Goal: Information Seeking & Learning: Learn about a topic

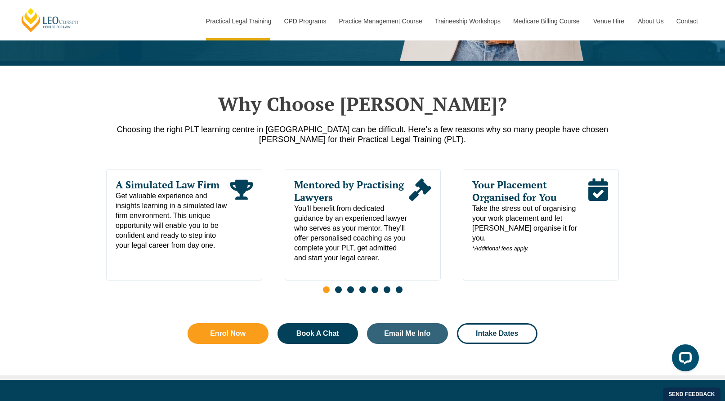
scroll to position [405, 0]
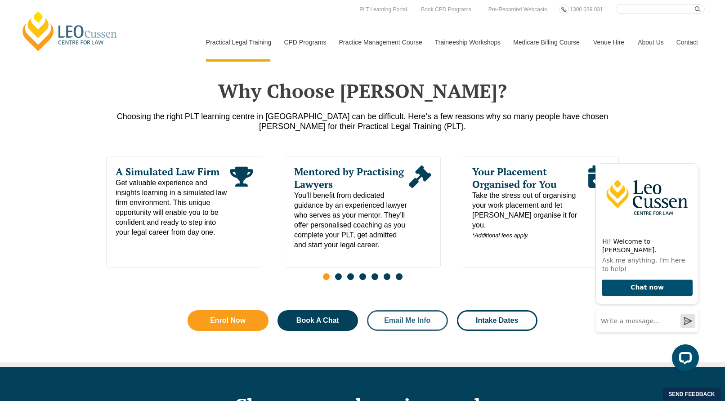
click at [401, 324] on span "Email Me Info" at bounding box center [407, 320] width 46 height 7
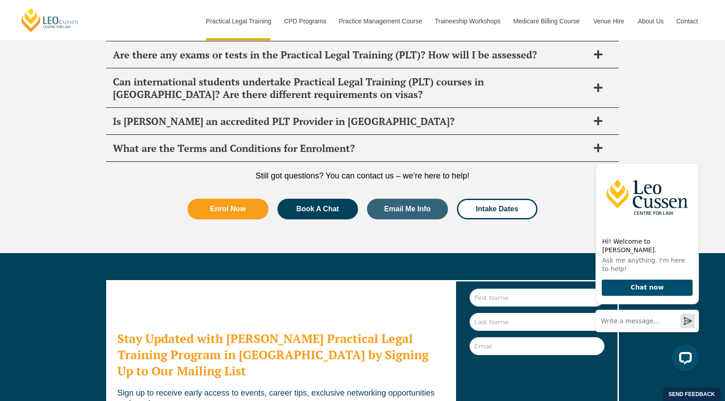
scroll to position [4751, 0]
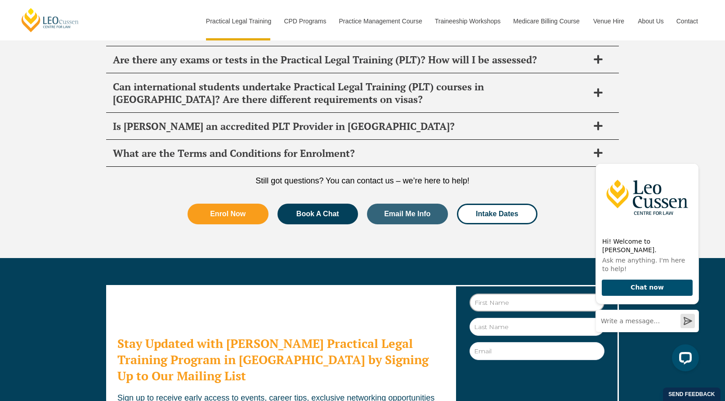
click at [520, 294] on input "First Name" at bounding box center [537, 303] width 135 height 18
type input "[PERSON_NAME]"
type input "[EMAIL_ADDRESS][DOMAIN_NAME]"
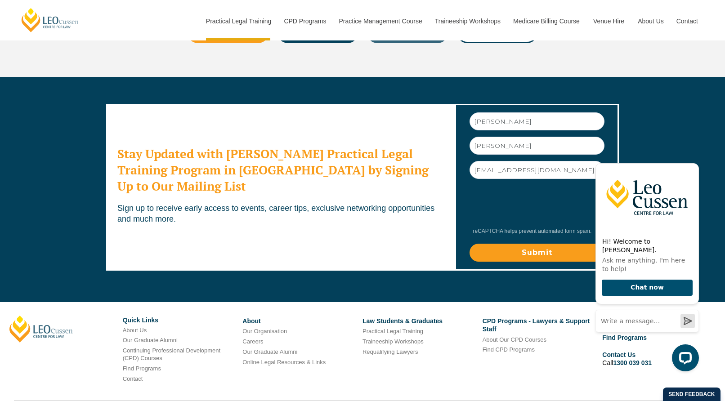
scroll to position [4916, 0]
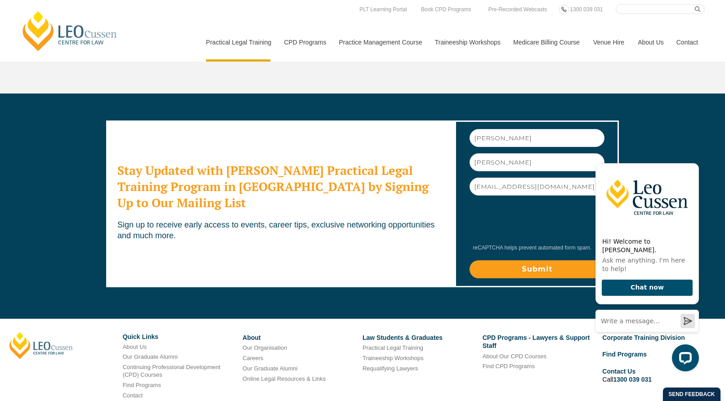
click at [504, 261] on input "Submit" at bounding box center [537, 270] width 135 height 18
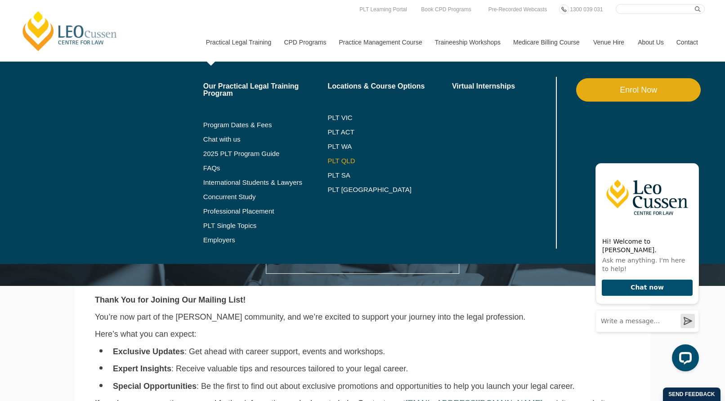
click at [348, 161] on link "PLT QLD" at bounding box center [390, 160] width 125 height 7
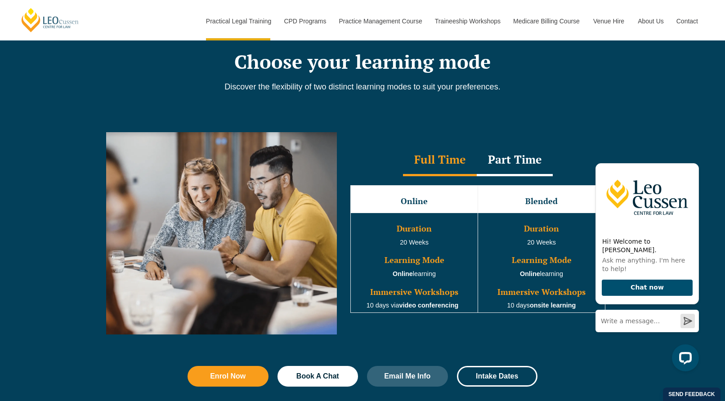
scroll to position [810, 0]
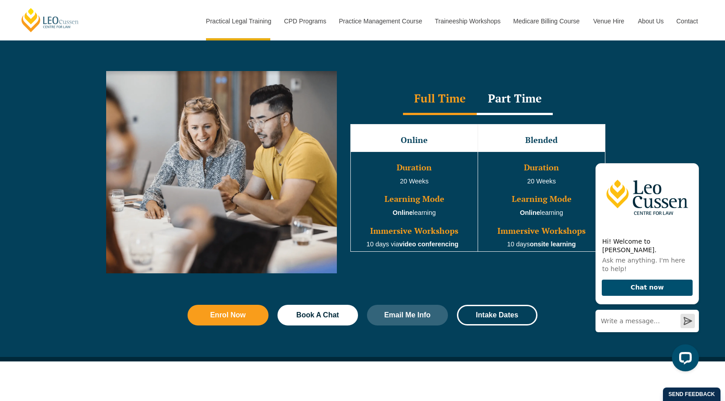
click at [682, 122] on div "Full Time Part Time Full Time Online Blended Duration 20 Weeks Learning Mode On…" at bounding box center [362, 179] width 725 height 243
drag, startPoint x: 401, startPoint y: 184, endPoint x: 458, endPoint y: 184, distance: 56.7
click at [458, 184] on td "Duration 20 Weeks Learning Mode Online learning Immersive Workshops 10 days via…" at bounding box center [414, 202] width 127 height 100
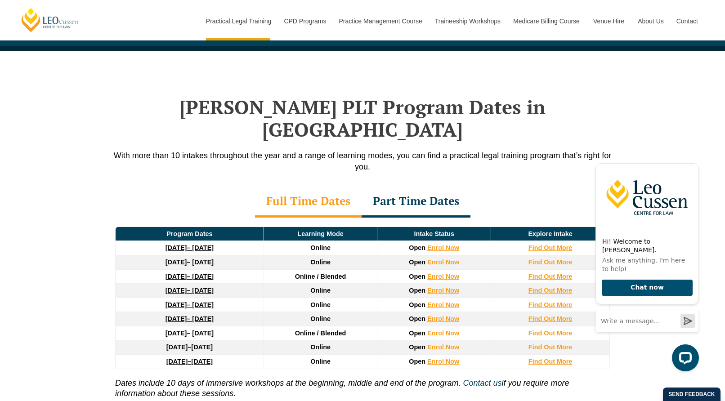
scroll to position [1125, 0]
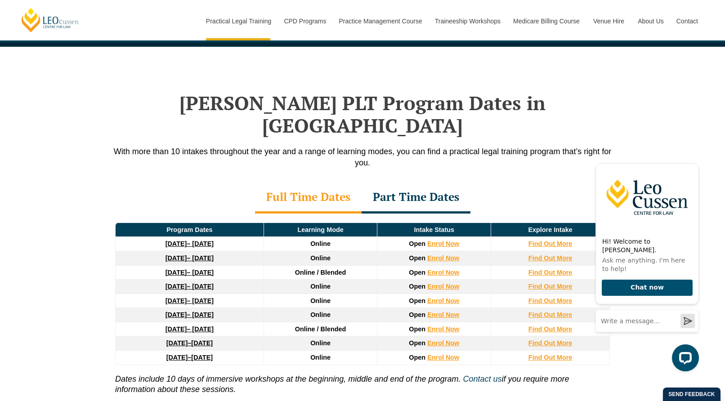
click at [413, 182] on div "Part Time Dates" at bounding box center [416, 197] width 109 height 31
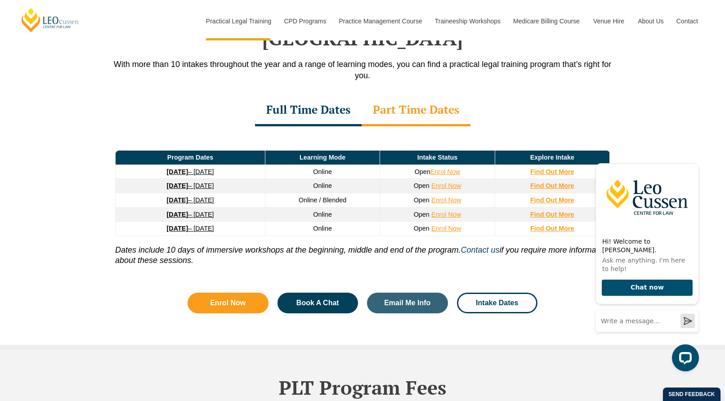
scroll to position [1215, 0]
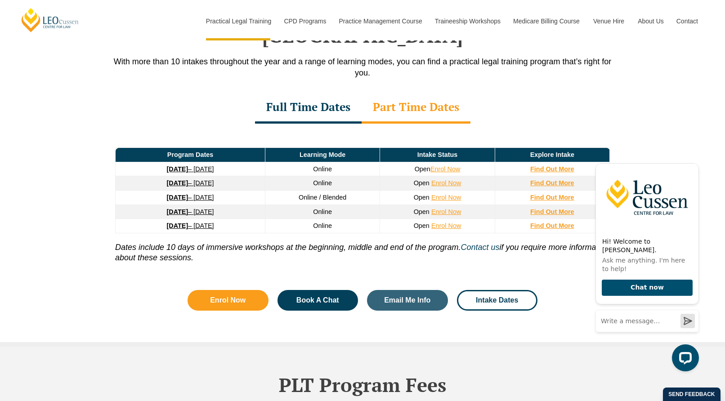
click at [200, 166] on link "8 September 2025 – 17 April 2026" at bounding box center [190, 169] width 47 height 7
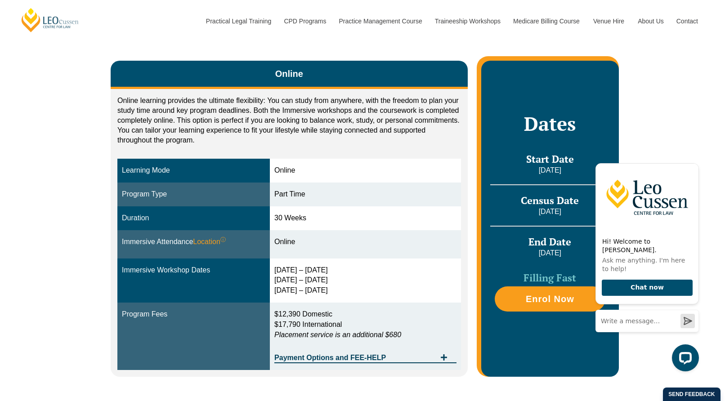
scroll to position [180, 0]
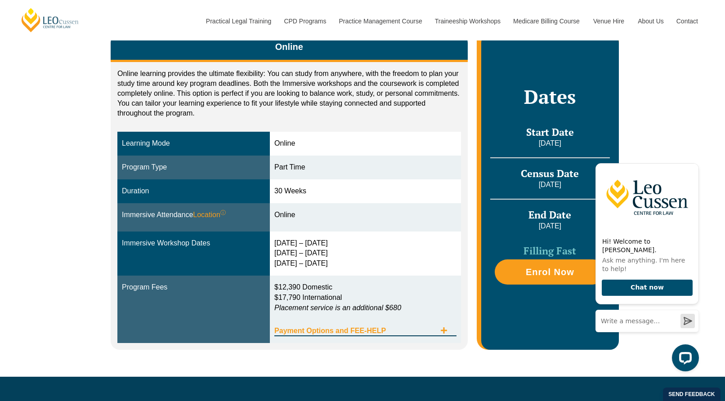
click at [445, 328] on icon "Tabs. Open items with Enter or Space, close with Escape and navigate using the …" at bounding box center [444, 331] width 6 height 6
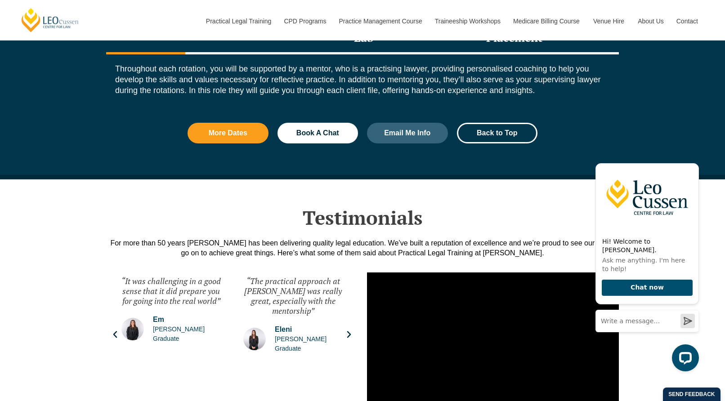
scroll to position [1350, 0]
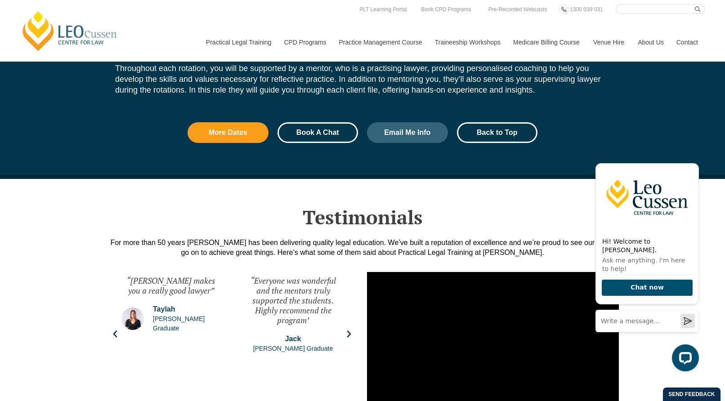
click at [329, 129] on span "Book A Chat" at bounding box center [318, 132] width 43 height 7
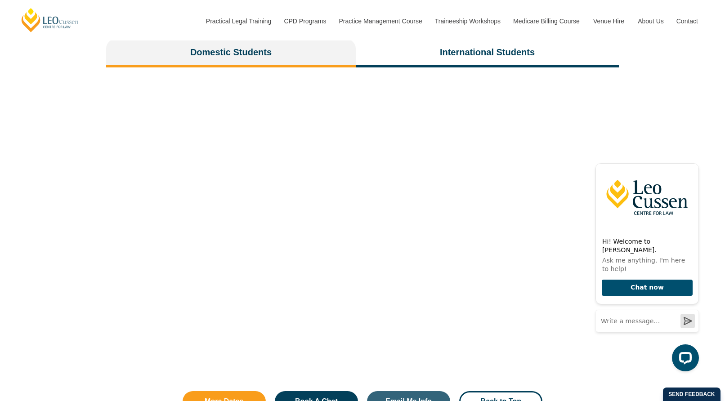
scroll to position [2148, 0]
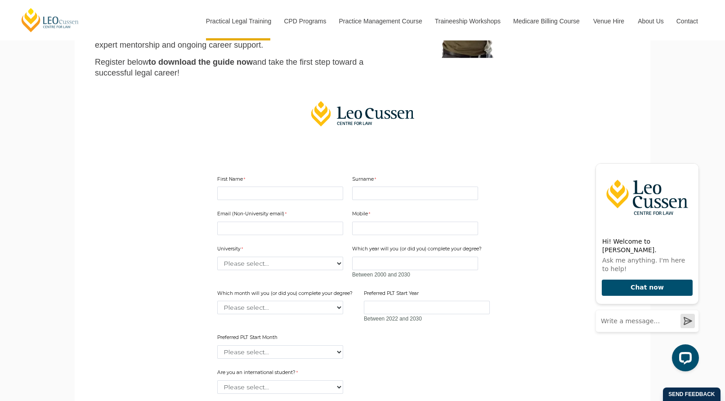
scroll to position [135, 0]
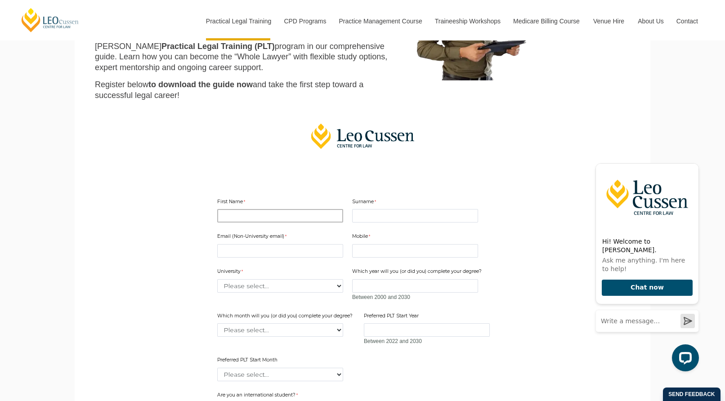
click at [337, 211] on input "First Name" at bounding box center [280, 215] width 126 height 13
type input "[PERSON_NAME]"
type input "[EMAIL_ADDRESS][DOMAIN_NAME]"
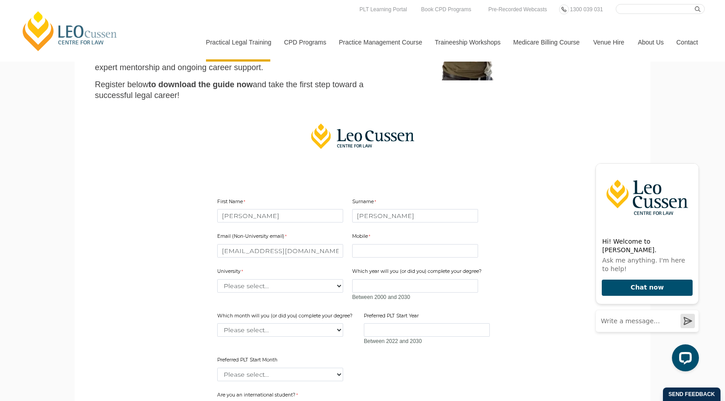
drag, startPoint x: 115, startPoint y: 287, endPoint x: 257, endPoint y: 364, distance: 161.5
click at [116, 287] on main "2025 PLT Program Guide Download the FREE [PERSON_NAME] PLT Guide! Looking to ki…" at bounding box center [362, 248] width 562 height 629
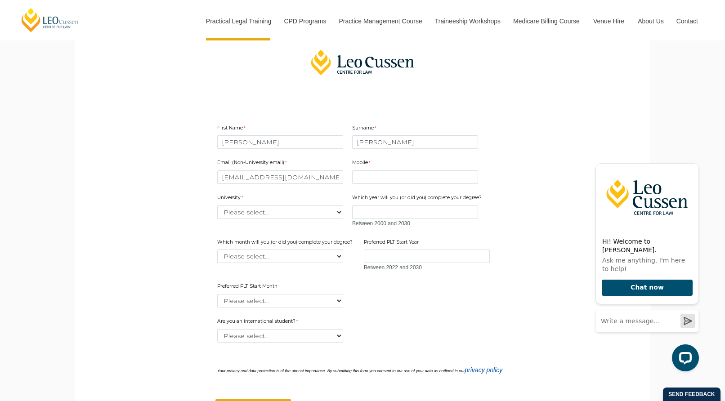
scroll to position [225, 0]
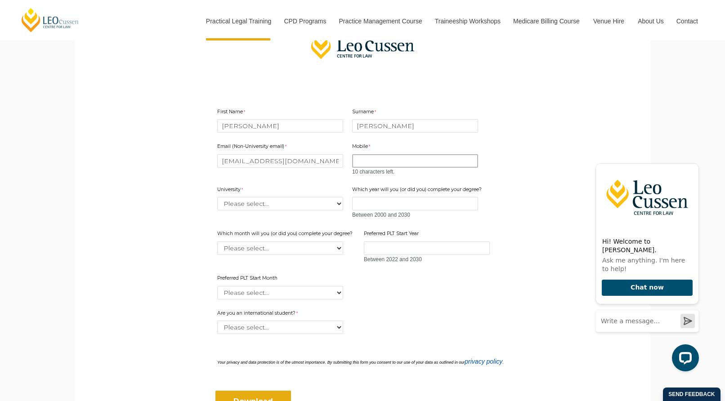
click at [369, 162] on input "Mobile" at bounding box center [415, 160] width 126 height 13
type input "0414220602"
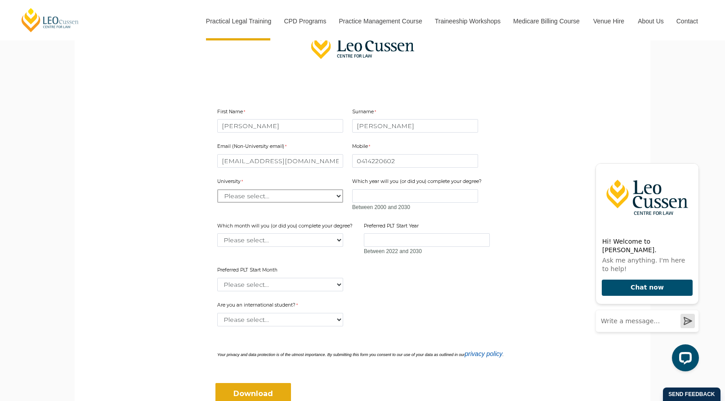
click at [247, 198] on select "Please select... Australian Catholic University Australian National University …" at bounding box center [280, 195] width 126 height 13
select select "tfa_2211"
click at [217, 189] on select "Please select... Australian Catholic University Australian National University …" at bounding box center [280, 195] width 126 height 13
click at [241, 237] on select "Please select... January February March April May June July August September Oc…" at bounding box center [280, 240] width 126 height 13
select select "tfa_2231"
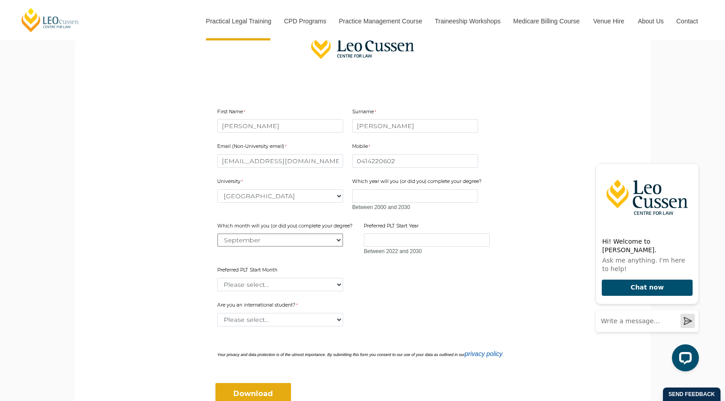
click at [217, 234] on select "Please select... January February March April May June July August September Oc…" at bounding box center [280, 240] width 126 height 13
click at [389, 199] on input "Which year will you (or did you) complete your degree?" at bounding box center [415, 195] width 126 height 13
type input "2025"
click at [529, 198] on form "First Name Noel Surname Pedersen Email (Non-University email) ntgpedersen@gmail…" at bounding box center [362, 250] width 346 height 351
click at [421, 240] on input "Preferred PLT Start Year" at bounding box center [427, 240] width 126 height 13
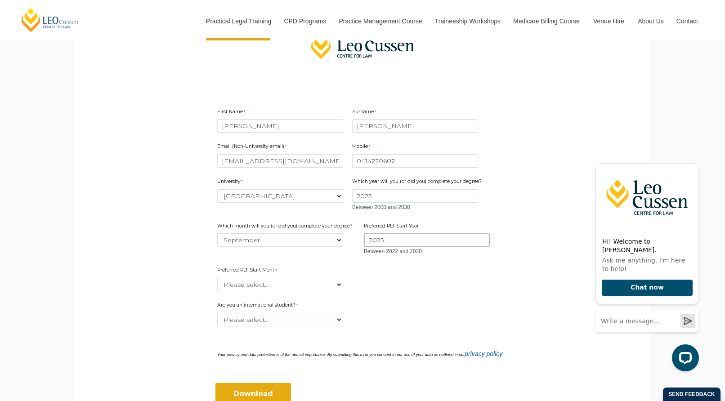
type input "2025"
click at [302, 281] on select "Please select... January February March April May June July August September Oc…" at bounding box center [280, 284] width 126 height 13
select select "tfa_2343"
click at [217, 278] on select "Please select... January February March April May June July August September Oc…" at bounding box center [280, 284] width 126 height 13
click at [260, 319] on select "Please select... Yes No" at bounding box center [280, 319] width 126 height 13
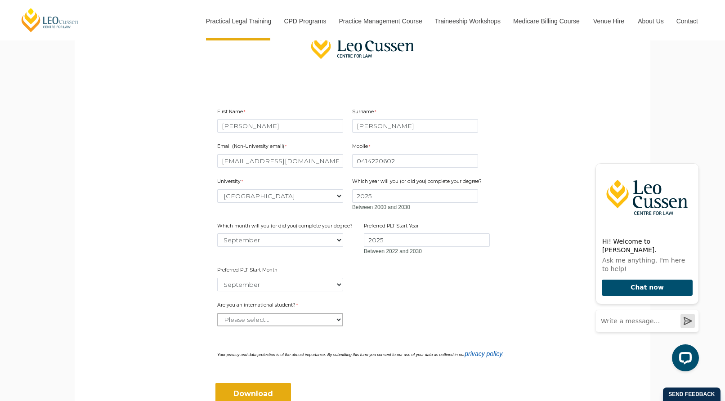
select select "tfa_60"
click at [217, 313] on select "Please select... Yes No" at bounding box center [280, 319] width 126 height 13
click at [422, 325] on div "Please select... Yes No" at bounding box center [362, 319] width 291 height 13
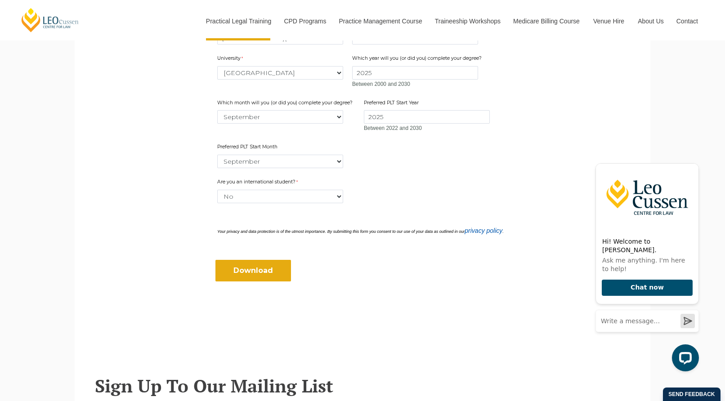
scroll to position [360, 0]
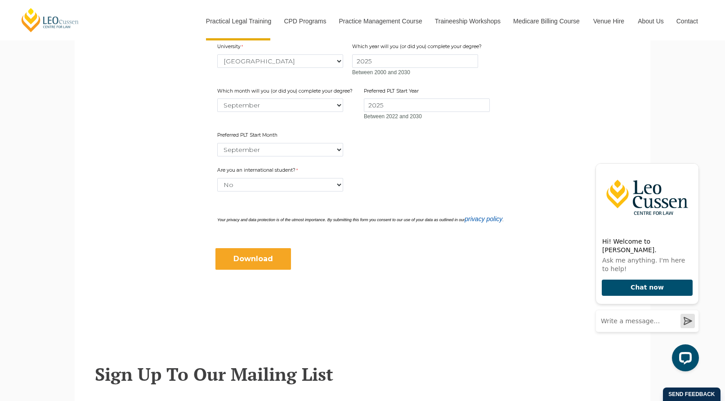
click at [247, 258] on input "Download" at bounding box center [254, 259] width 76 height 22
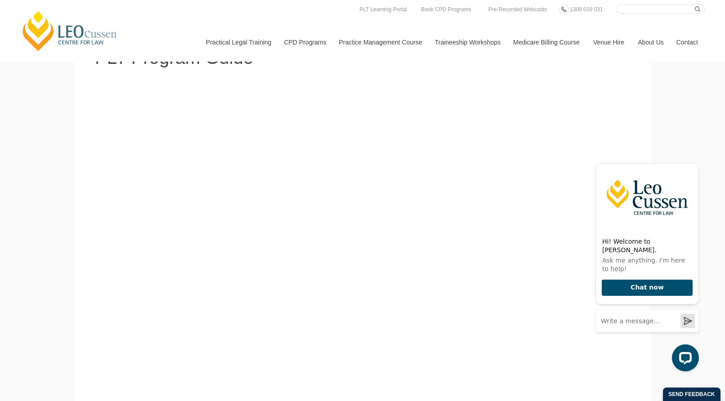
scroll to position [180, 0]
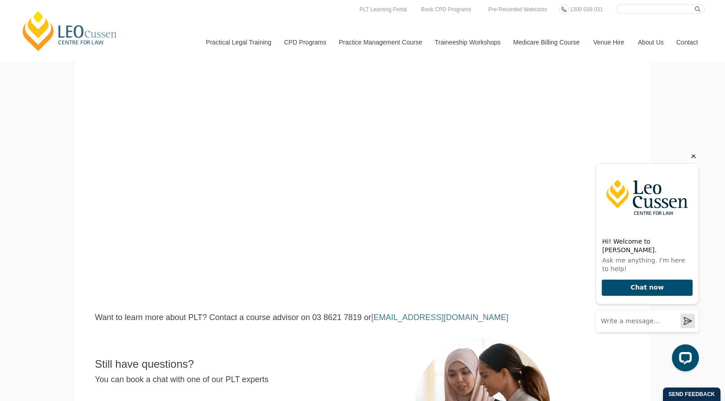
click at [694, 159] on icon "Hide greeting" at bounding box center [694, 156] width 5 height 5
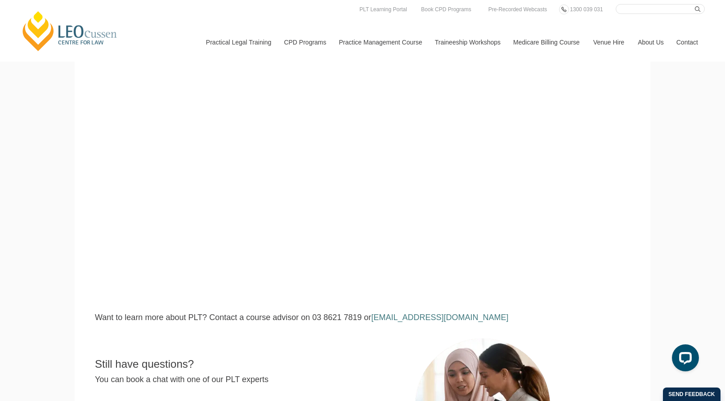
click at [611, 255] on body at bounding box center [646, 267] width 114 height 224
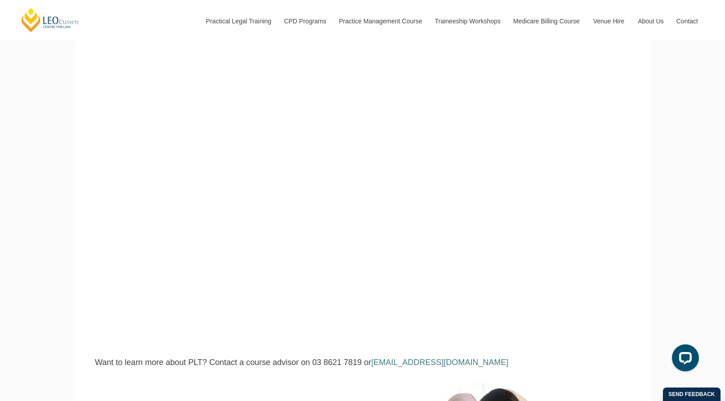
scroll to position [0, 0]
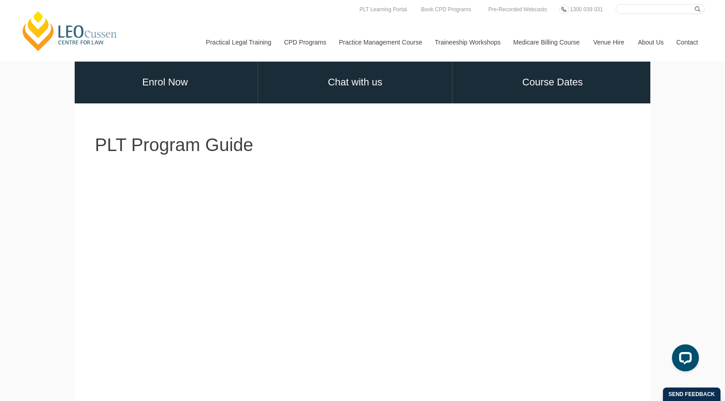
click at [682, 41] on link "Contact" at bounding box center [687, 42] width 35 height 39
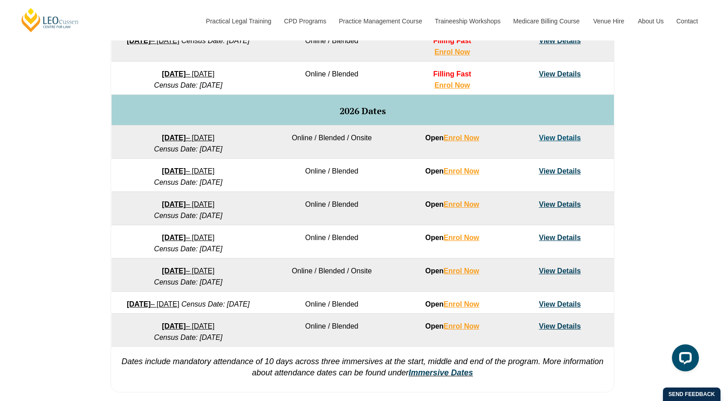
scroll to position [495, 0]
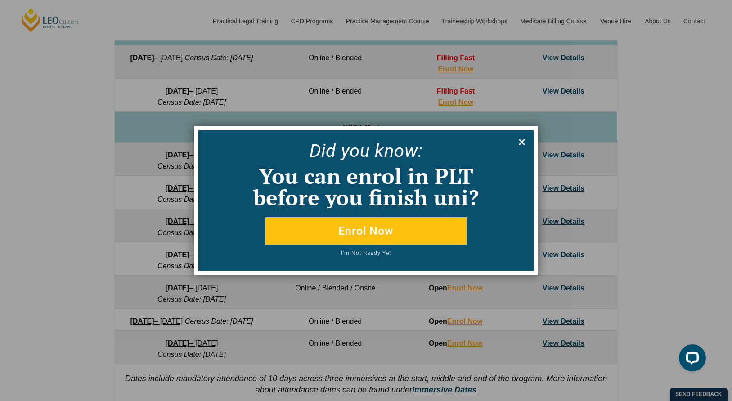
click at [518, 141] on icon at bounding box center [522, 142] width 10 height 10
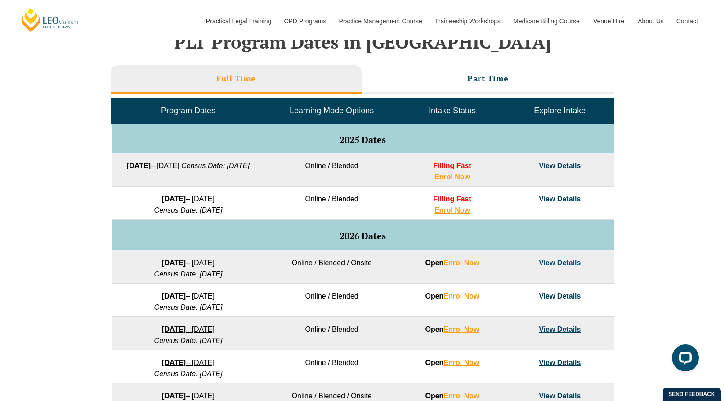
scroll to position [315, 0]
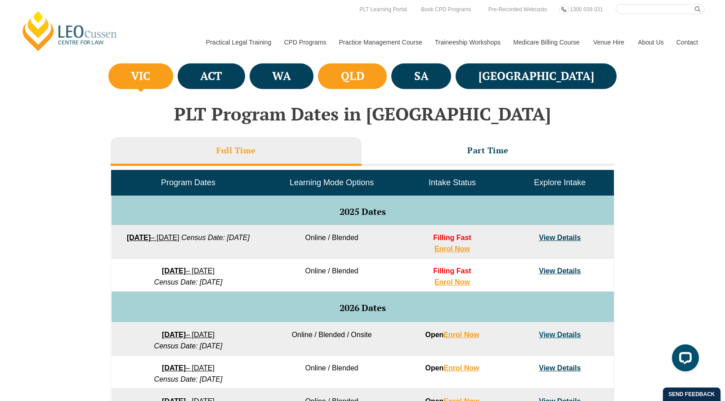
click at [387, 81] on li "QLD" at bounding box center [352, 76] width 69 height 26
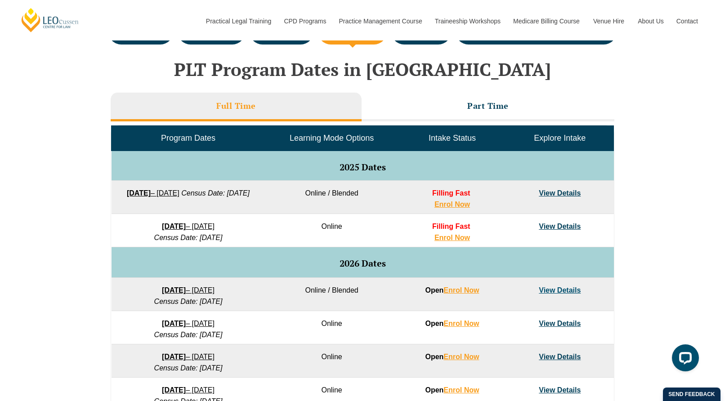
scroll to position [360, 0]
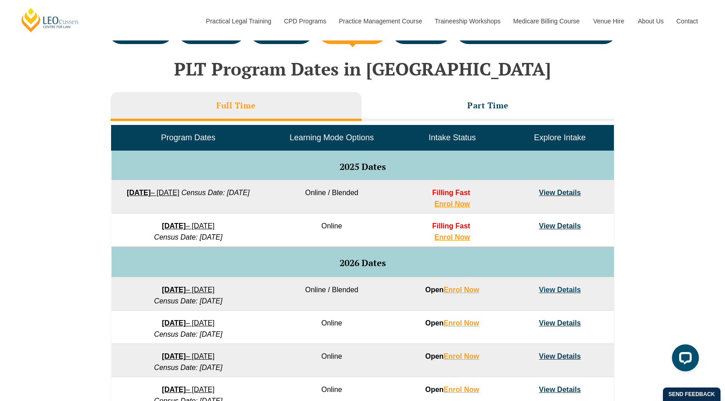
click at [563, 191] on link "View Details" at bounding box center [560, 193] width 42 height 8
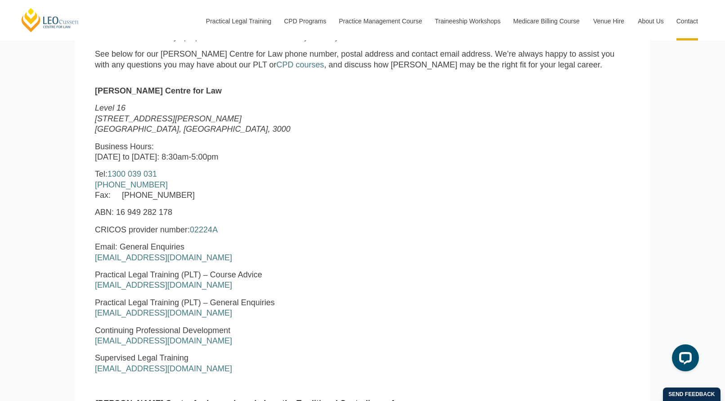
scroll to position [360, 0]
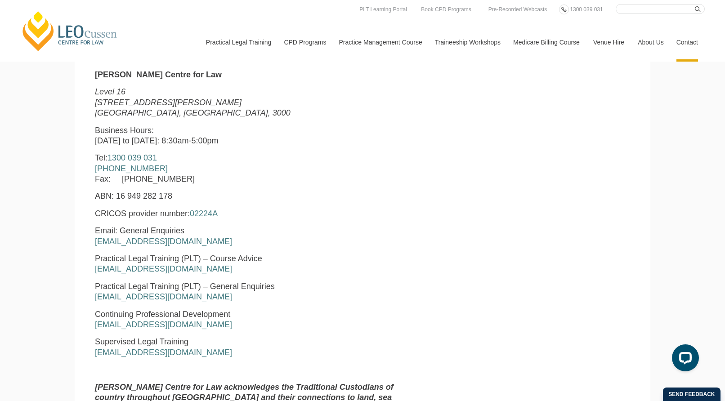
click at [645, 11] on input "Search here" at bounding box center [660, 9] width 89 height 10
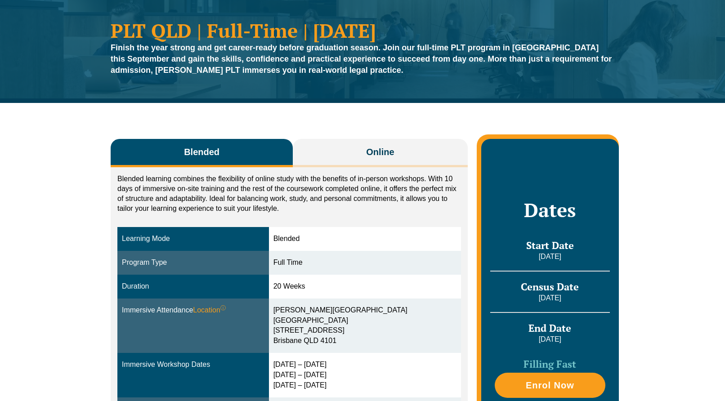
scroll to position [90, 0]
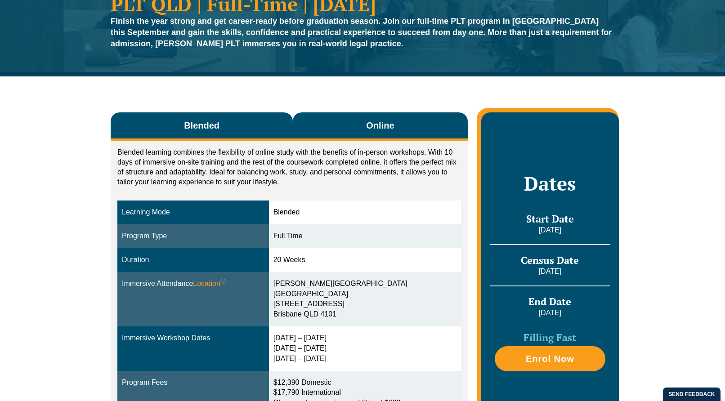
click at [377, 118] on button "Online" at bounding box center [380, 126] width 175 height 28
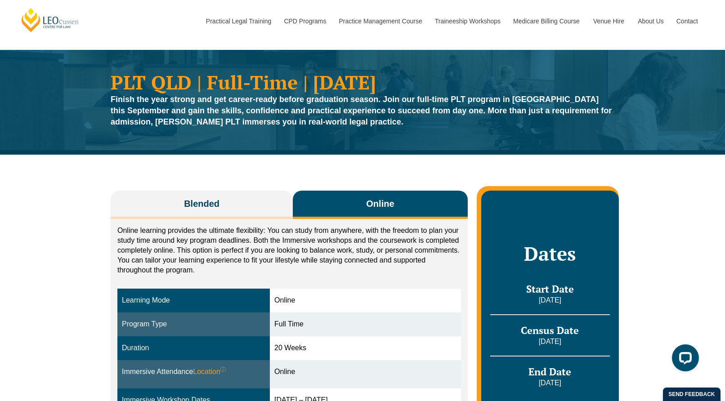
scroll to position [0, 0]
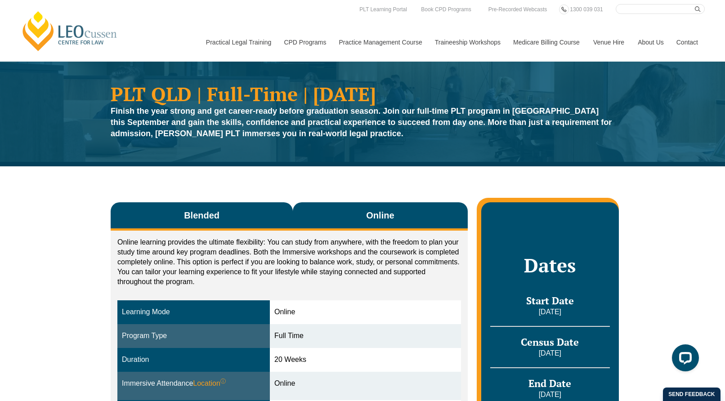
click at [211, 206] on button "Blended" at bounding box center [202, 216] width 182 height 28
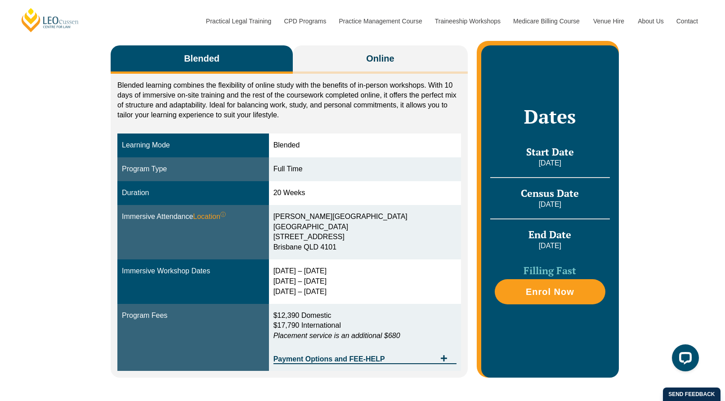
scroll to position [135, 0]
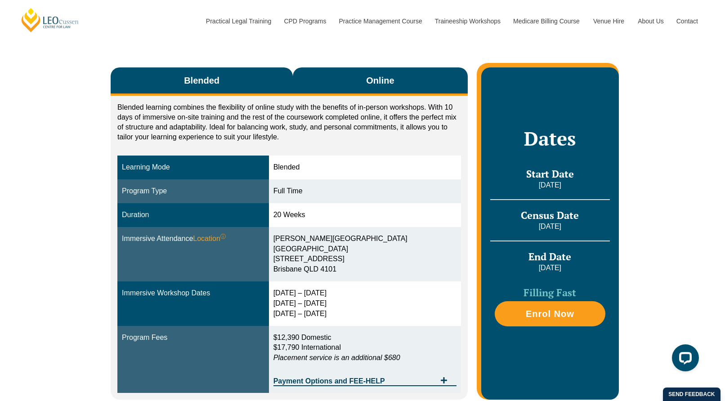
click at [351, 90] on button "Online" at bounding box center [380, 81] width 175 height 28
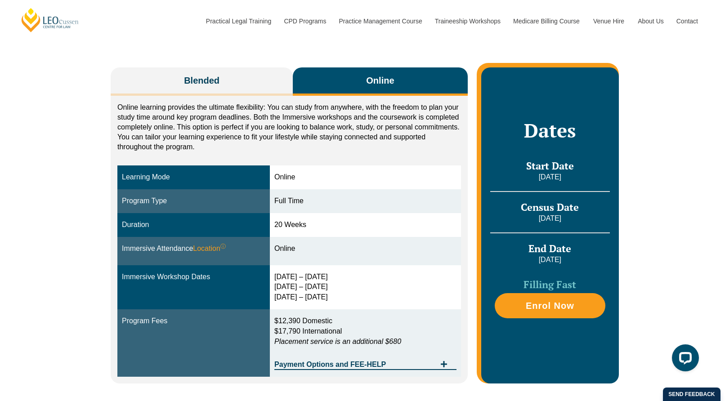
click at [374, 83] on span "Online" at bounding box center [380, 80] width 28 height 13
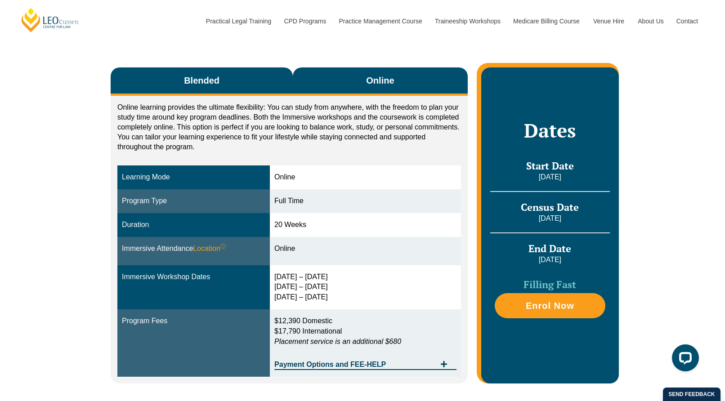
click at [266, 80] on button "Blended" at bounding box center [202, 81] width 182 height 28
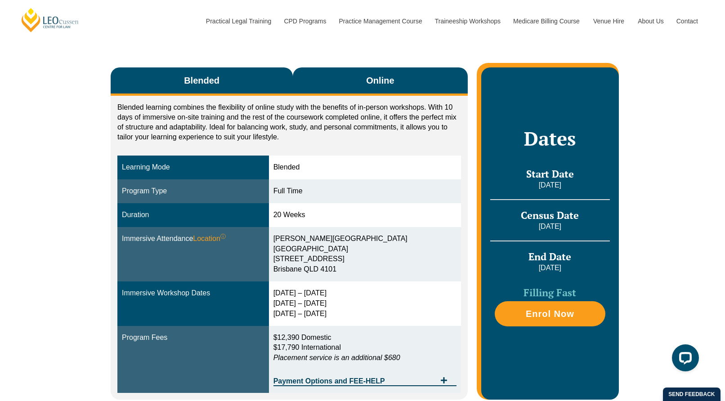
click at [359, 77] on button "Online" at bounding box center [380, 81] width 175 height 28
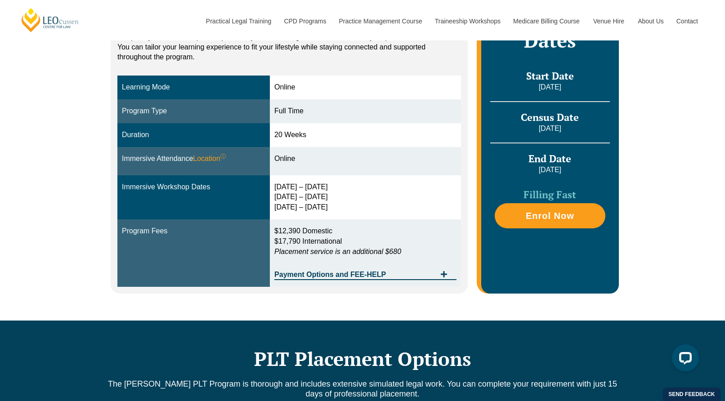
scroll to position [0, 0]
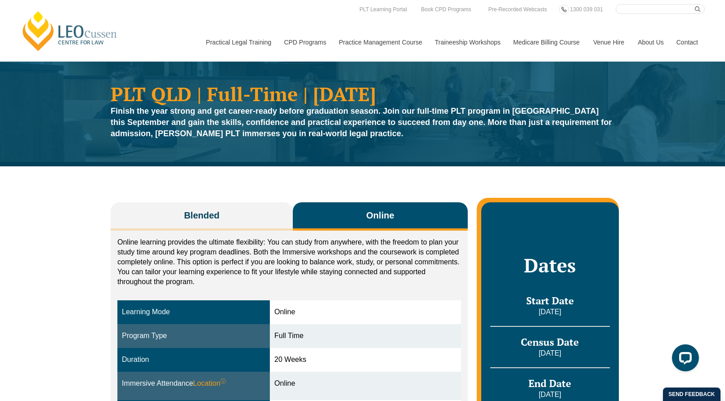
click at [696, 42] on link "Contact" at bounding box center [687, 42] width 35 height 39
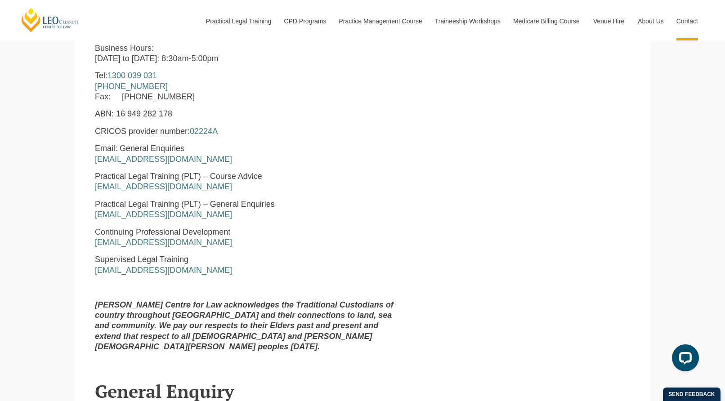
scroll to position [450, 0]
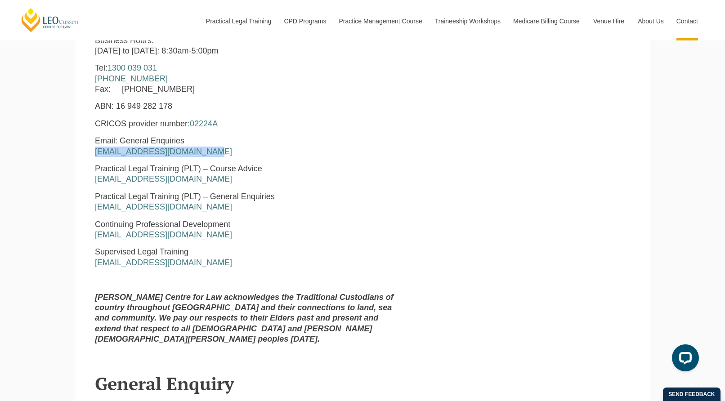
drag, startPoint x: 208, startPoint y: 153, endPoint x: 95, endPoint y: 150, distance: 113.4
click at [94, 152] on div "[PERSON_NAME] Centre for Law [STREET_ADDRESS][PERSON_NAME] Business Hours: [DAT…" at bounding box center [248, 166] width 320 height 372
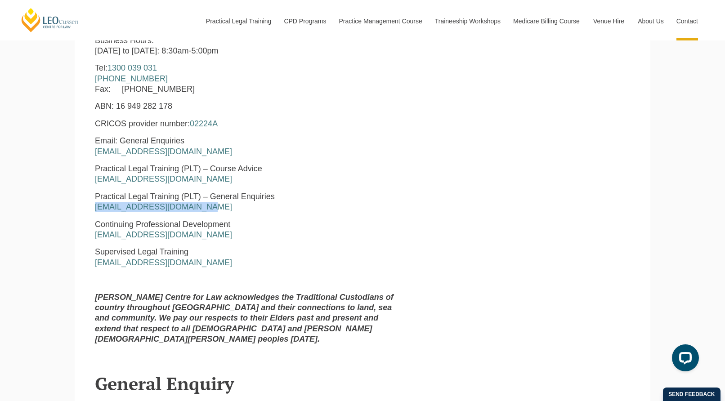
drag, startPoint x: 216, startPoint y: 211, endPoint x: 88, endPoint y: 205, distance: 127.5
click at [88, 205] on div "[PERSON_NAME] Centre for Law [STREET_ADDRESS][PERSON_NAME] Business Hours: [DAT…" at bounding box center [248, 166] width 320 height 372
copy link "[EMAIL_ADDRESS][DOMAIN_NAME]"
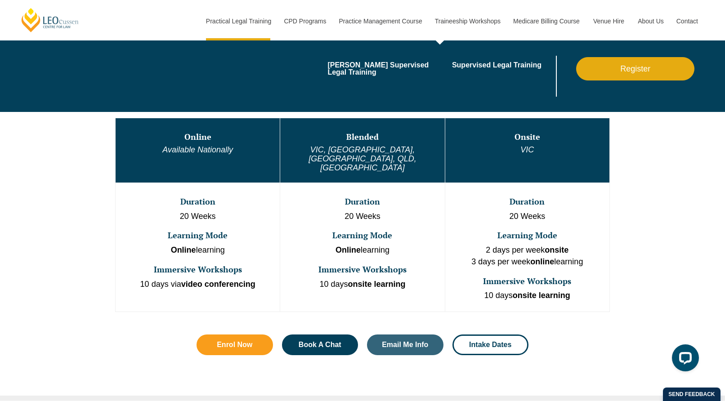
scroll to position [360, 0]
